Goal: Find specific fact: Find specific page/section

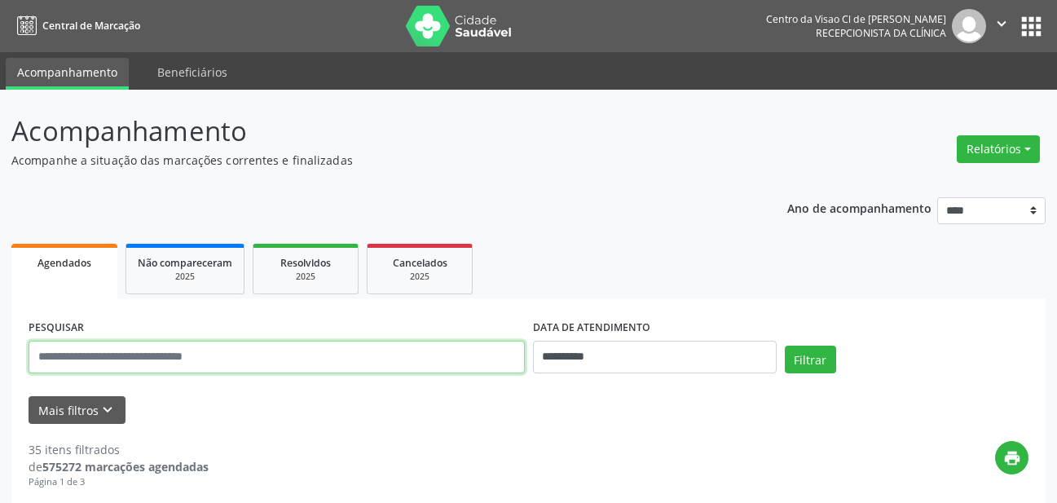
click at [232, 362] on input "text" at bounding box center [277, 357] width 496 height 33
type input "**********"
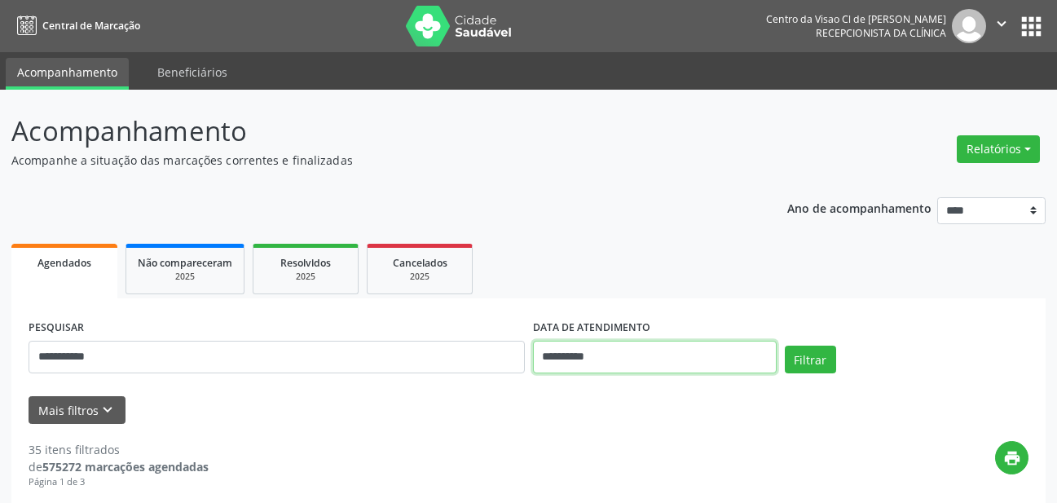
click at [633, 355] on input "**********" at bounding box center [655, 357] width 244 height 33
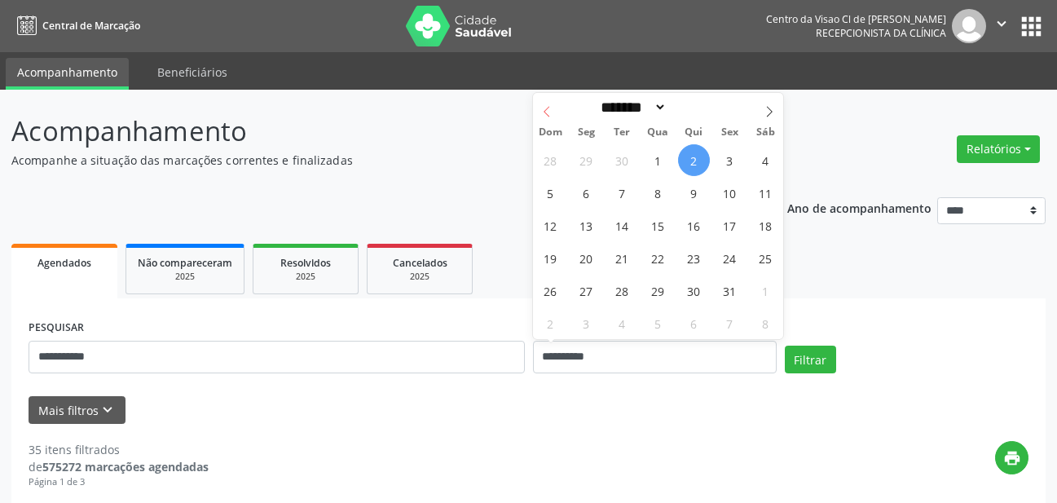
click at [550, 114] on icon at bounding box center [546, 111] width 11 height 11
select select "*"
click at [553, 231] on span "14" at bounding box center [551, 225] width 32 height 32
type input "**********"
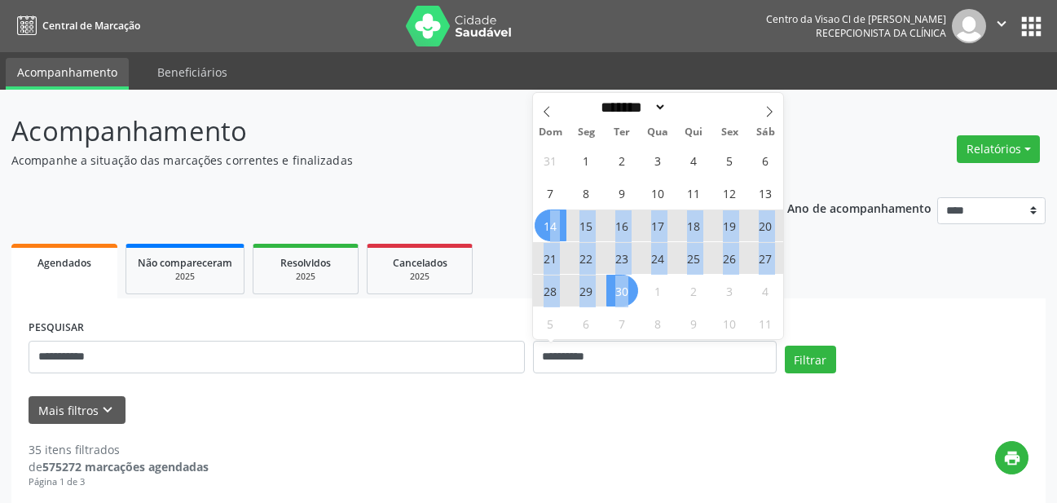
drag, startPoint x: 553, startPoint y: 231, endPoint x: 633, endPoint y: 287, distance: 97.7
click at [633, 287] on div "31 1 2 3 4 5 6 7 8 9 10 11 12 13 14 15 16 17 18 19 20 21 22 23 24 25 26 27 28 2…" at bounding box center [658, 241] width 251 height 196
click at [633, 287] on span "30" at bounding box center [622, 291] width 32 height 32
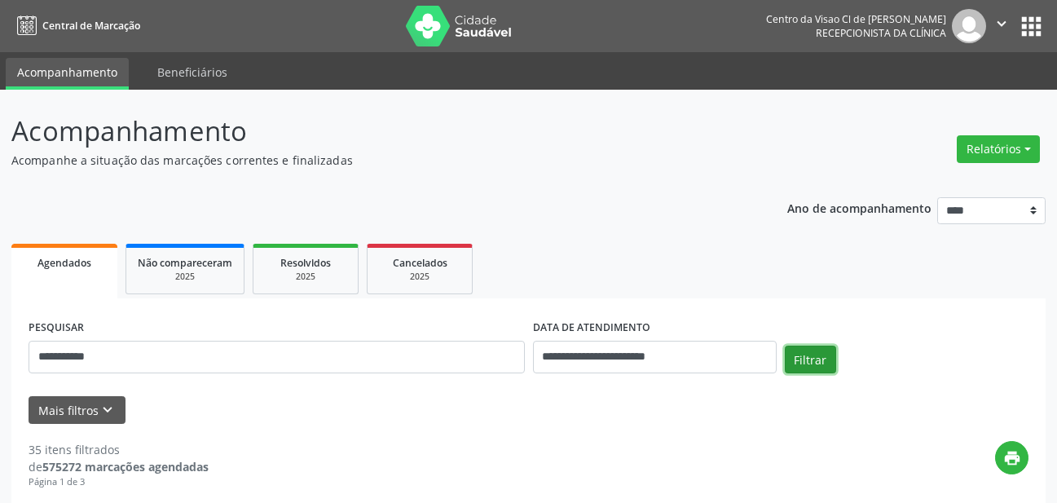
click at [814, 348] on button "Filtrar" at bounding box center [810, 360] width 51 height 28
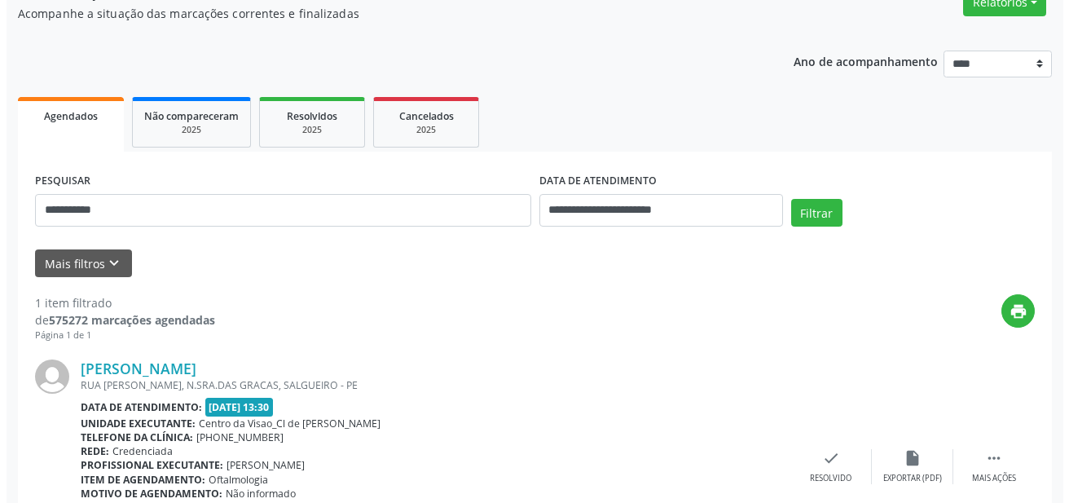
scroll to position [163, 0]
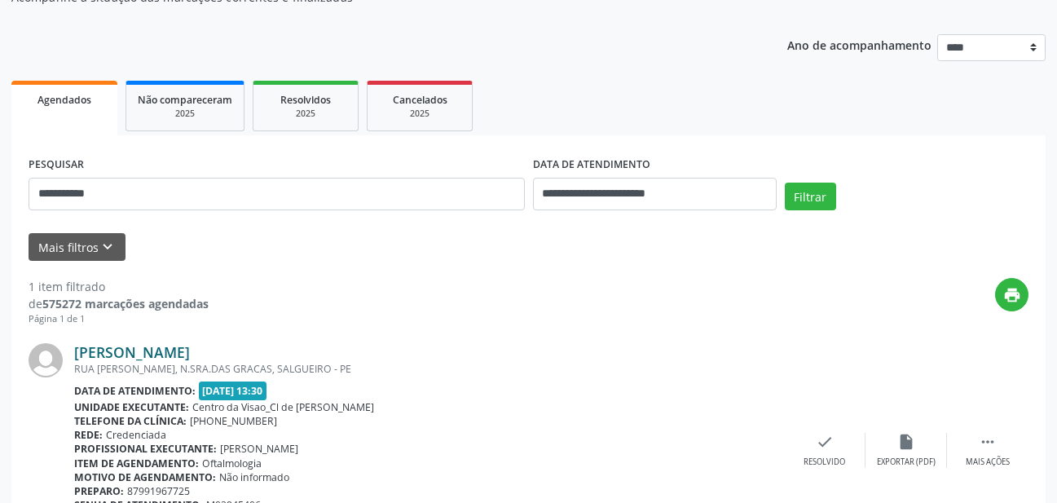
click at [174, 349] on link "[PERSON_NAME]" at bounding box center [132, 352] width 116 height 18
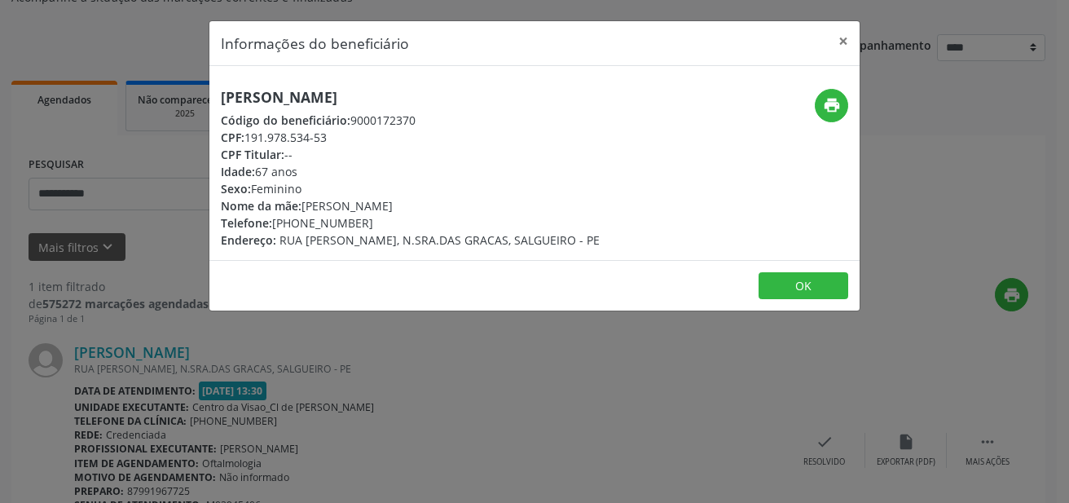
drag, startPoint x: 274, startPoint y: 238, endPoint x: 398, endPoint y: 245, distance: 124.1
click at [398, 245] on div "Endereço: RUA [PERSON_NAME], N.SRA.DAS GRACAS, SALGUEIRO - PE" at bounding box center [410, 240] width 379 height 17
copy div "RUA [PERSON_NAME]"
drag, startPoint x: 402, startPoint y: 240, endPoint x: 501, endPoint y: 244, distance: 98.7
click at [505, 241] on span "RUA [PERSON_NAME], N.SRA.DAS GRACAS, SALGUEIRO - PE" at bounding box center [440, 239] width 320 height 15
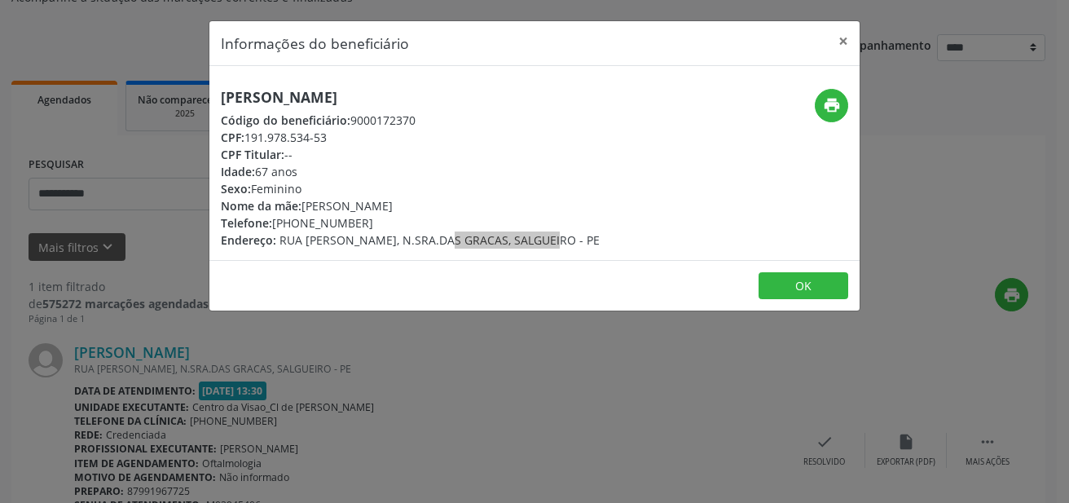
copy span "N.SRA.DAS GRACAS"
